Goal: Task Accomplishment & Management: Manage account settings

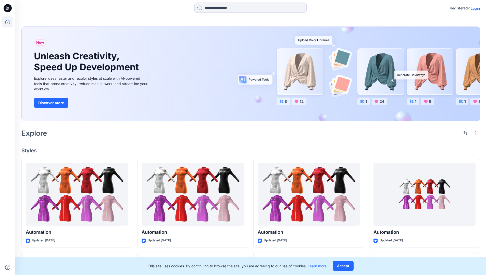
click at [474, 8] on p "Login" at bounding box center [474, 8] width 9 height 5
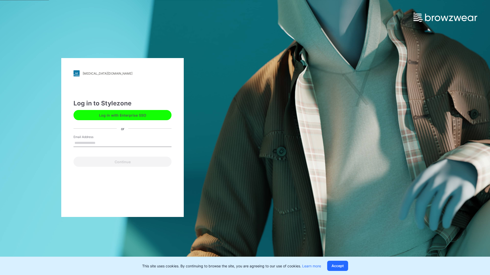
click at [101, 143] on input "Email Address" at bounding box center [122, 143] width 98 height 8
type input "**********"
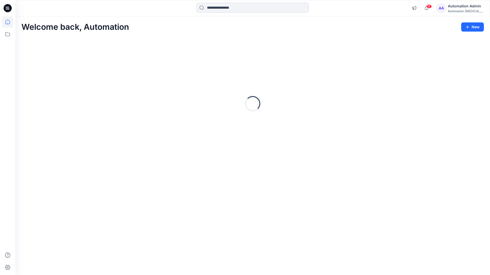
click at [10, 22] on icon at bounding box center [7, 22] width 5 height 5
click at [9, 34] on icon at bounding box center [7, 34] width 11 height 11
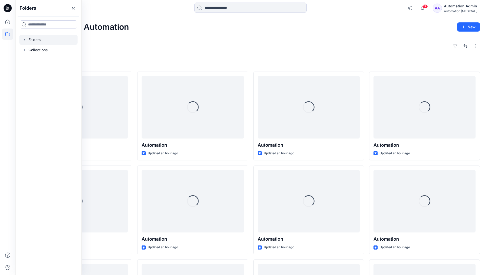
click at [35, 41] on div at bounding box center [48, 40] width 58 height 10
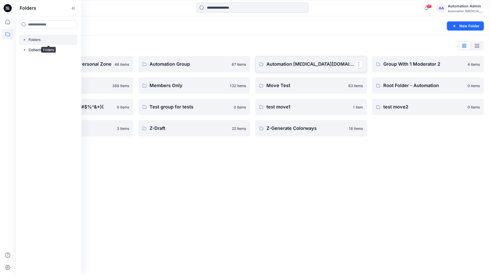
click at [275, 69] on link "Automation testim.io" at bounding box center [311, 64] width 112 height 16
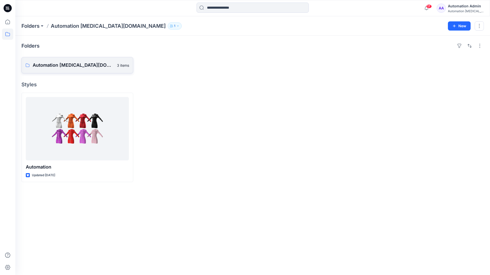
click at [68, 62] on p "Automation testim.io Board" at bounding box center [73, 65] width 81 height 7
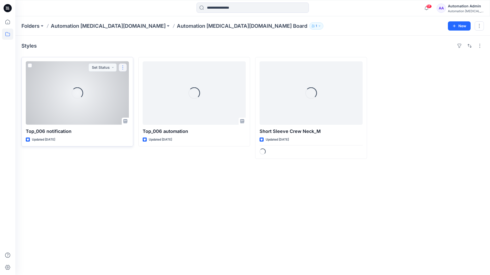
click at [123, 70] on button "button" at bounding box center [123, 67] width 8 height 8
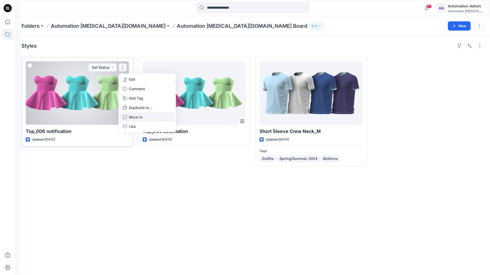
click at [127, 117] on button "Move to" at bounding box center [147, 116] width 55 height 9
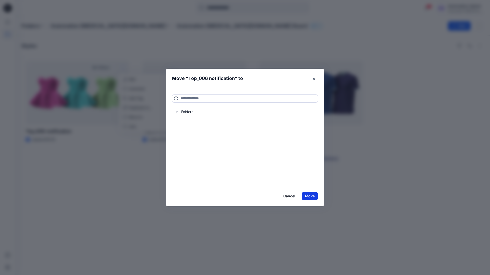
click at [311, 197] on button "Move" at bounding box center [309, 196] width 16 height 8
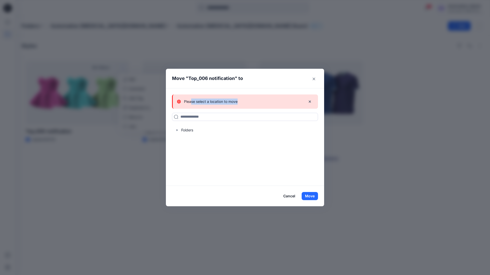
drag, startPoint x: 311, startPoint y: 197, endPoint x: 191, endPoint y: 100, distance: 154.3
click at [191, 100] on div "Please select a location to move" at bounding box center [239, 102] width 125 height 6
click at [310, 102] on icon "button" at bounding box center [309, 102] width 4 height 4
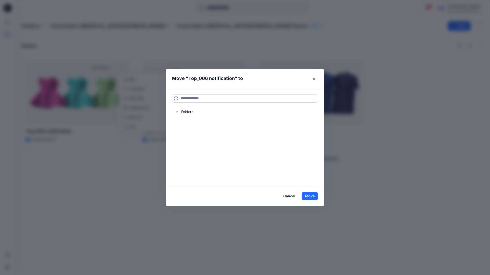
click at [288, 197] on button "Cancel" at bounding box center [289, 196] width 19 height 8
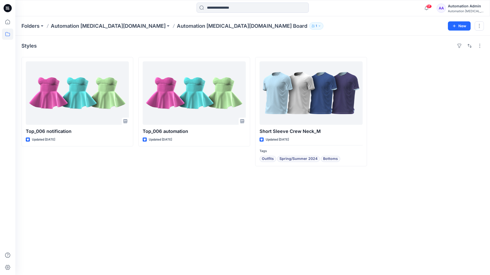
click at [454, 9] on div "Automation [MEDICAL_DATA]..." at bounding box center [465, 11] width 36 height 4
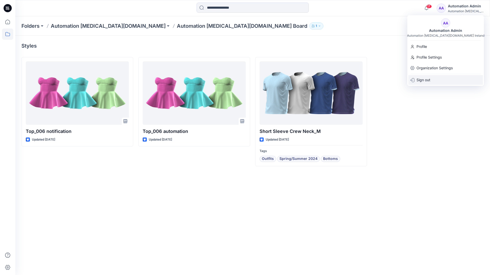
click at [430, 82] on p "Sign out" at bounding box center [423, 80] width 14 height 10
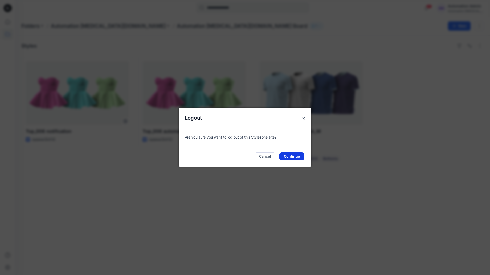
click at [297, 155] on button "Continue" at bounding box center [291, 156] width 25 height 8
